Goal: Find specific page/section: Find specific page/section

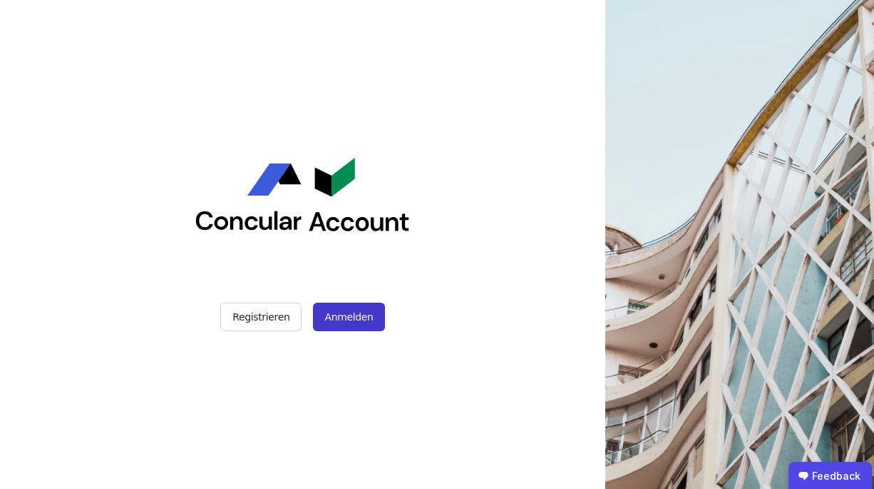
click at [333, 315] on button "Anmelden" at bounding box center [348, 316] width 71 height 29
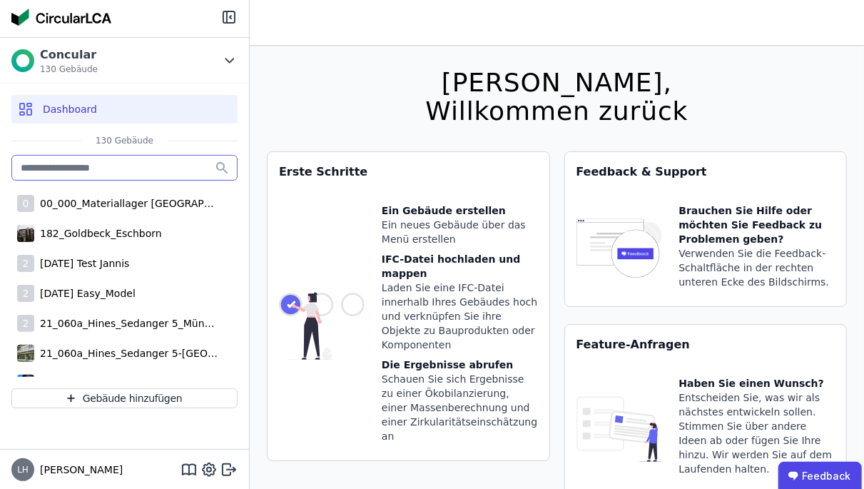
click at [96, 170] on input "text" at bounding box center [124, 168] width 226 height 26
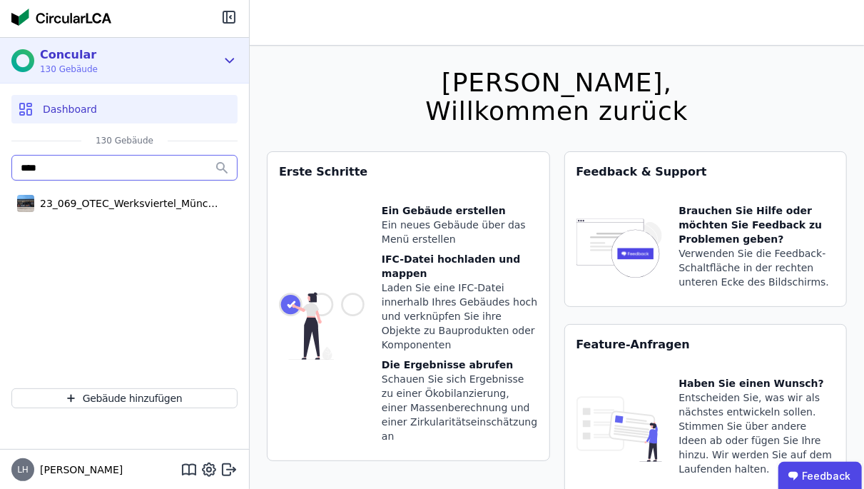
click at [183, 62] on div "Concular 130 Gebäude" at bounding box center [113, 60] width 205 height 29
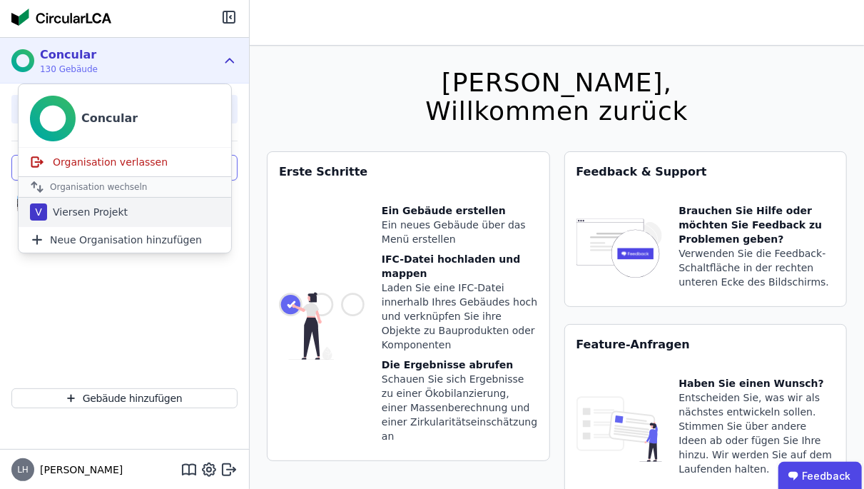
type input "****"
click at [93, 205] on div "Viersen Projekt" at bounding box center [87, 212] width 81 height 14
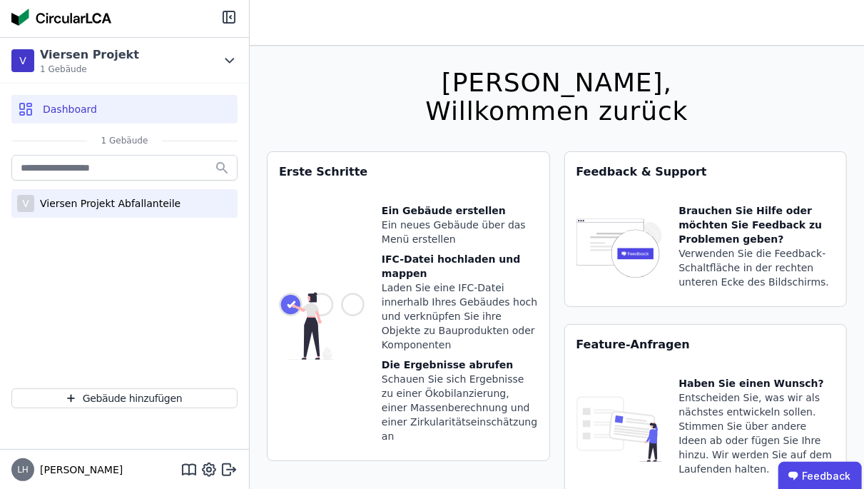
click at [91, 209] on div "Viersen Projekt Abfallanteile" at bounding box center [107, 203] width 146 height 14
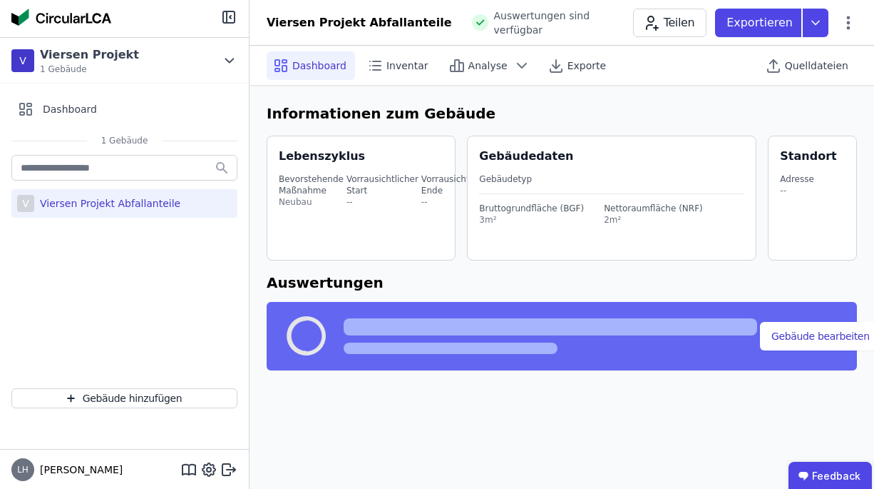
select select "*"
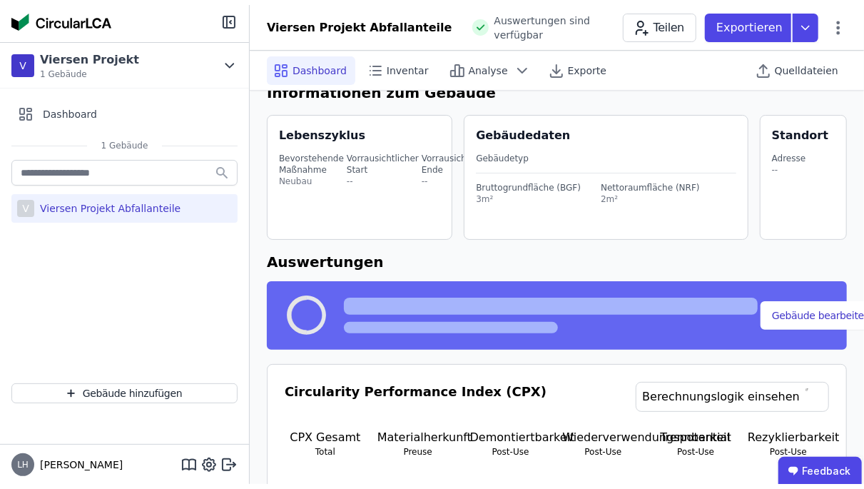
scroll to position [4, 0]
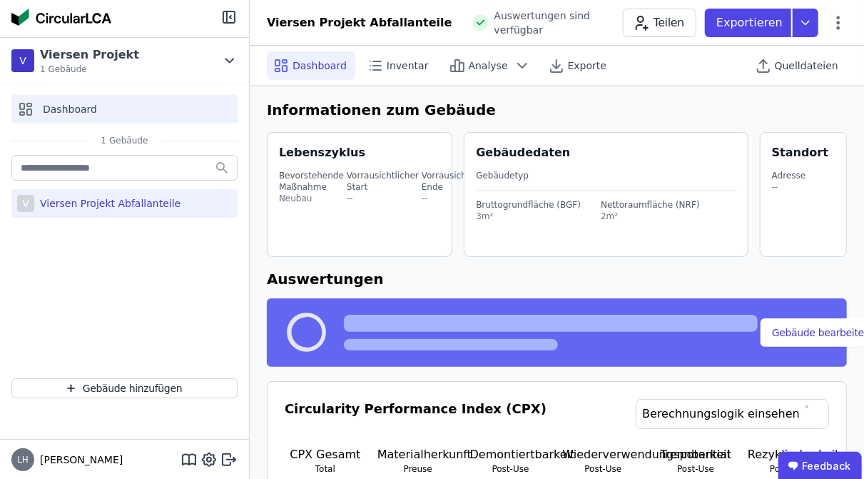
click at [96, 105] on div "Dashboard" at bounding box center [124, 109] width 226 height 29
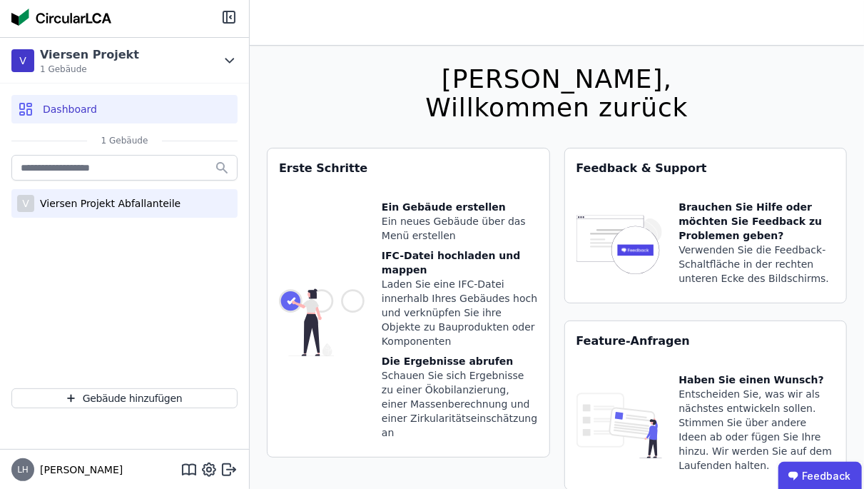
click at [91, 202] on div "Viersen Projekt Abfallanteile" at bounding box center [107, 203] width 146 height 14
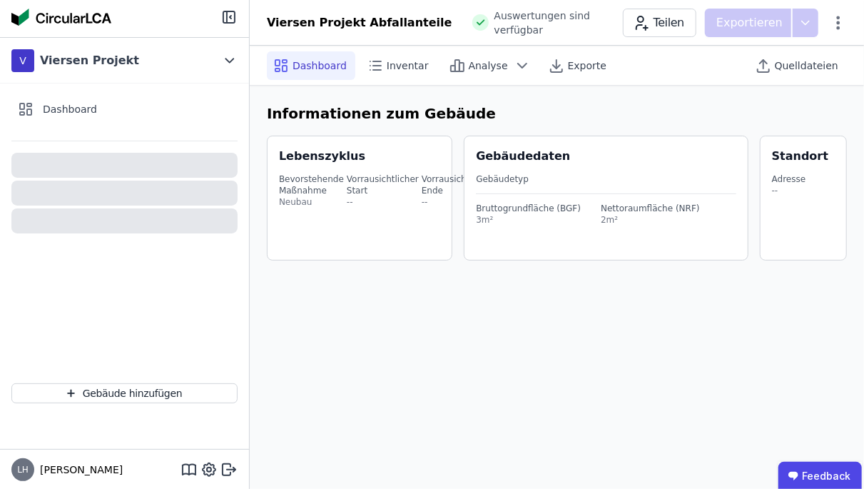
select select "*"
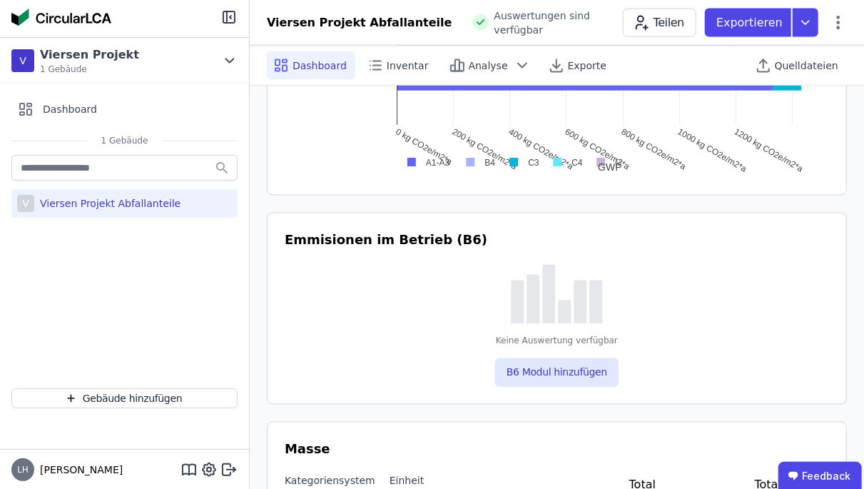
scroll to position [1394, 0]
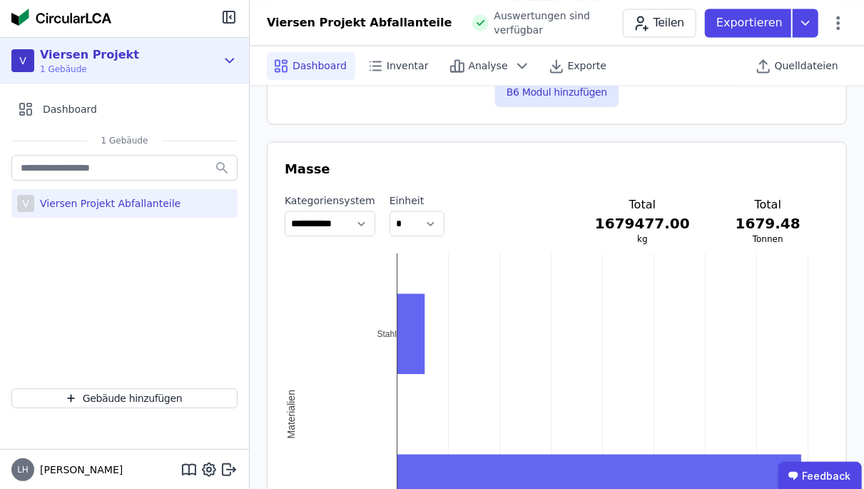
click at [139, 64] on div "V Viersen Projekt 1 Gebäude" at bounding box center [113, 60] width 205 height 29
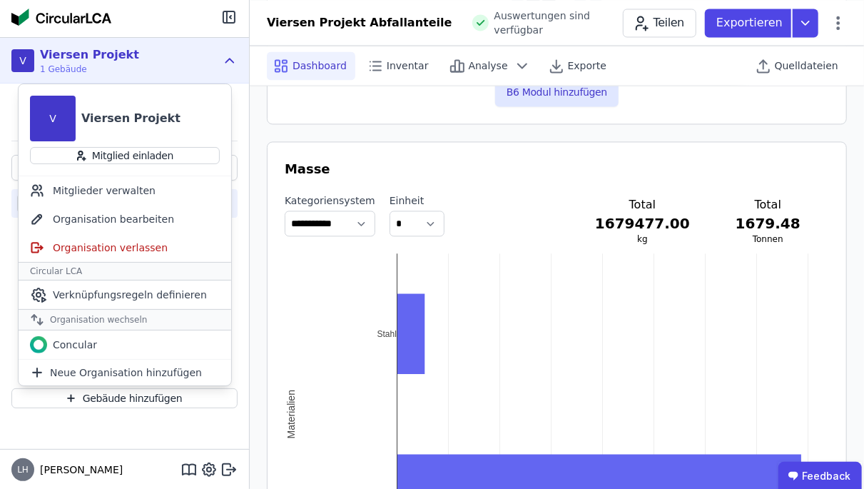
click at [139, 63] on div "V Viersen Projekt 1 Gebäude" at bounding box center [113, 60] width 205 height 29
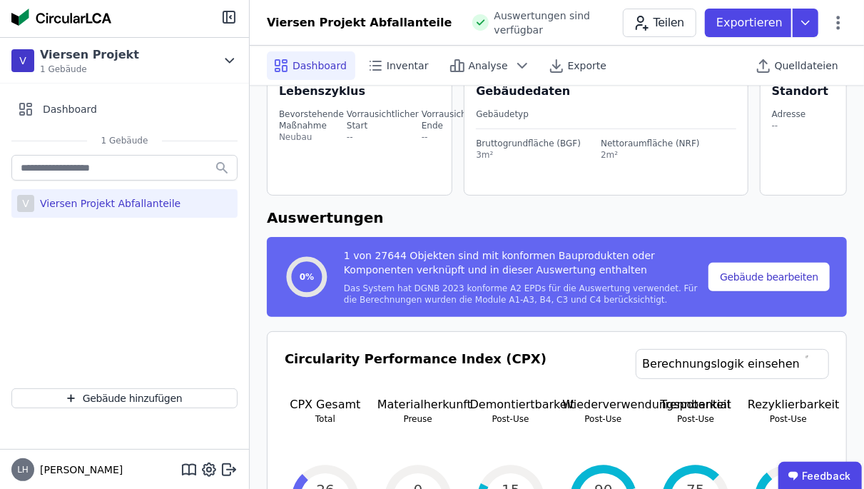
scroll to position [0, 0]
